Goal: Task Accomplishment & Management: Use online tool/utility

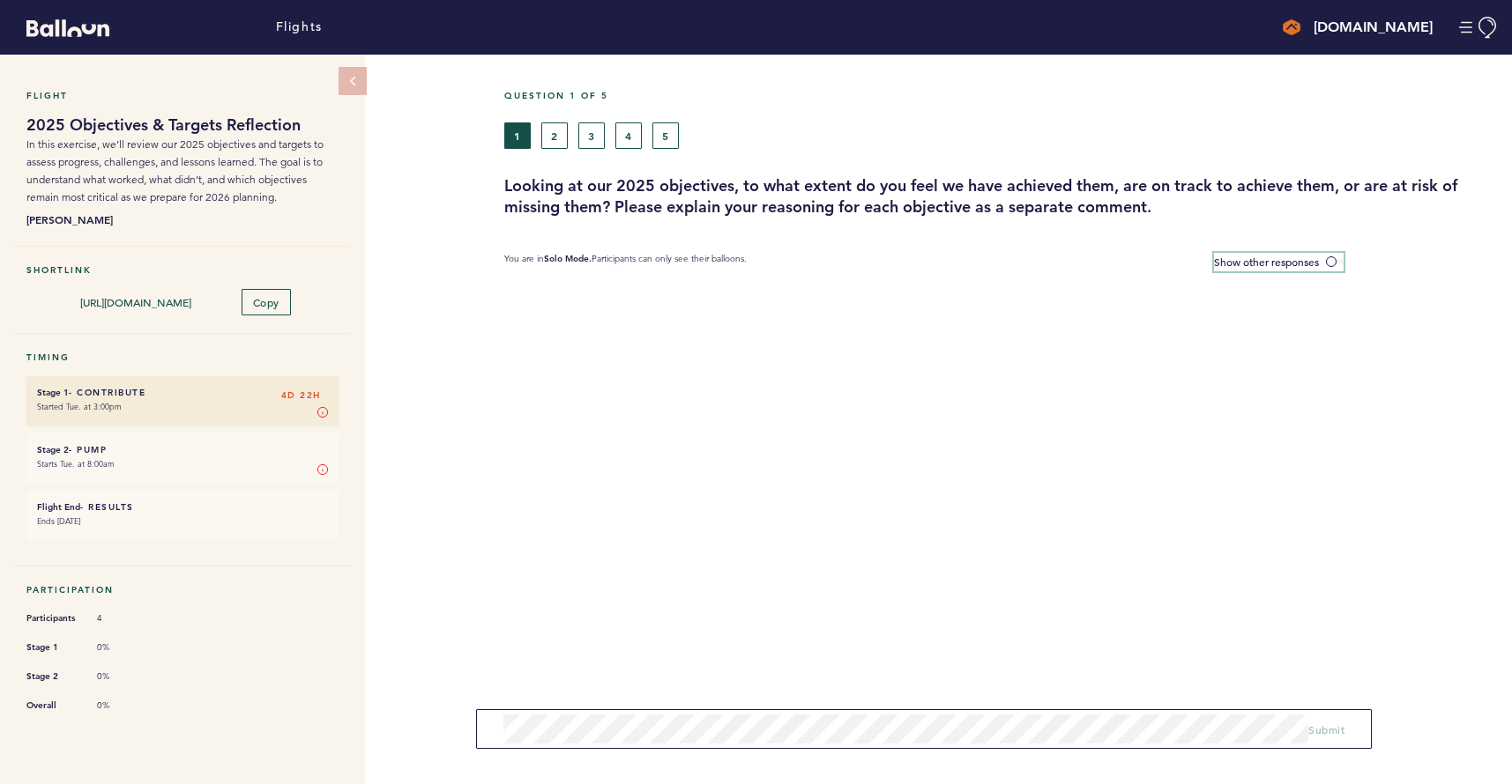
click at [1335, 259] on span at bounding box center [1335, 262] width 18 height 5
click at [0, 0] on input "Show other responses" at bounding box center [0, 0] width 0 height 0
click at [1338, 259] on span at bounding box center [1335, 262] width 18 height 5
click at [0, 0] on input "Hide other responses" at bounding box center [0, 0] width 0 height 0
